Goal: Navigation & Orientation: Find specific page/section

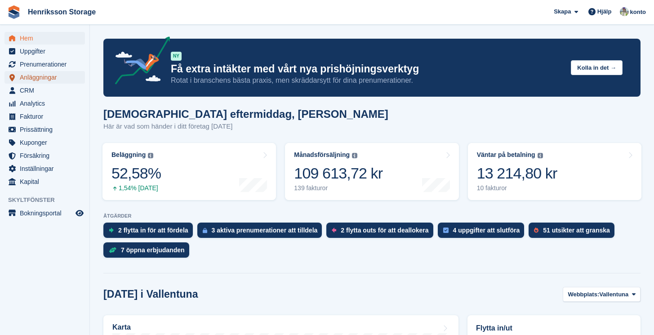
click at [45, 81] on span "Anläggningar" at bounding box center [47, 77] width 54 height 13
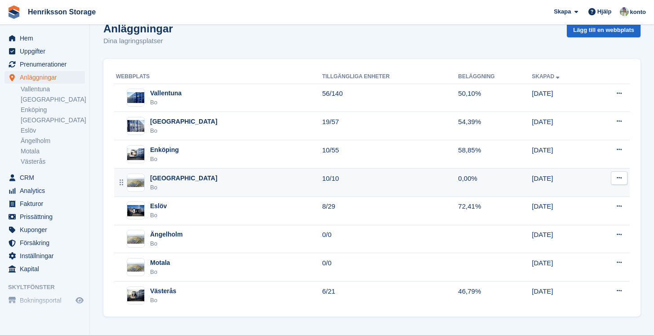
scroll to position [17, 0]
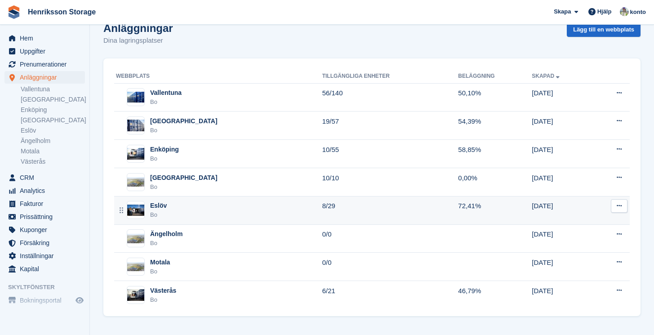
click at [185, 206] on div "Eslöv Bo" at bounding box center [219, 210] width 206 height 18
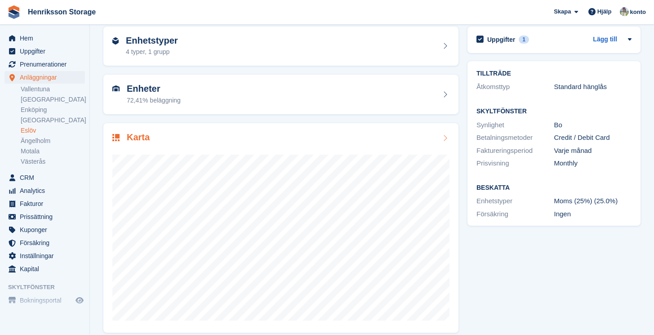
scroll to position [49, 0]
